Goal: Find specific page/section: Find specific page/section

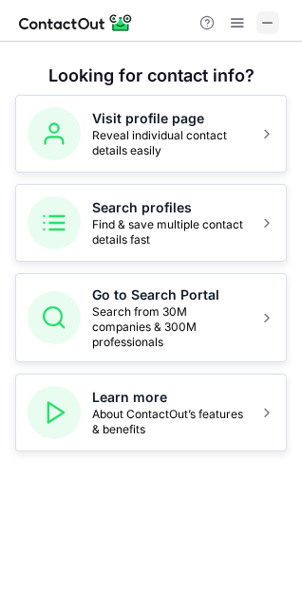
click at [259, 20] on button at bounding box center [267, 22] width 23 height 23
